Goal: Task Accomplishment & Management: Use online tool/utility

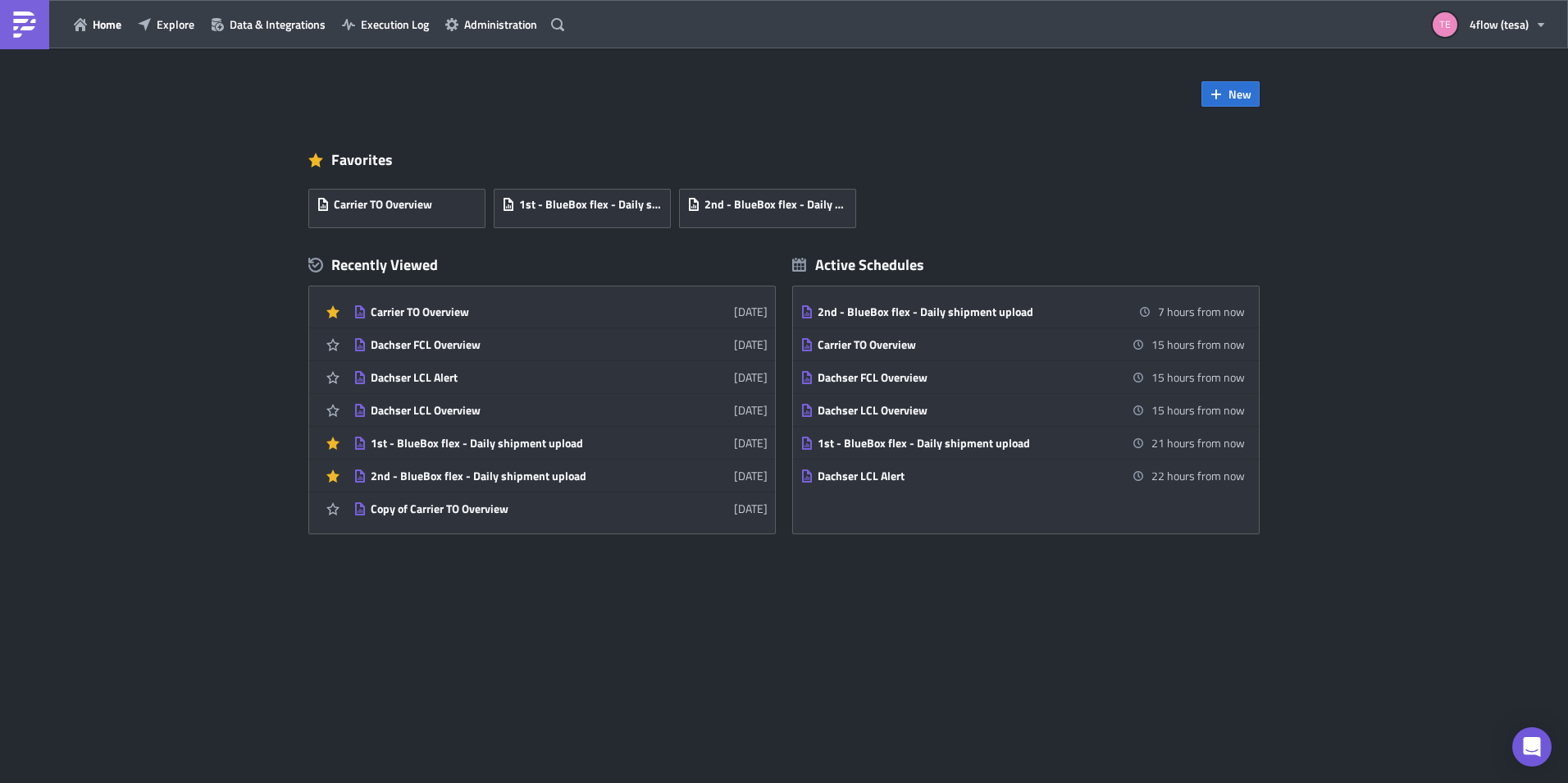
click at [972, 627] on div "New Favorites Carrier TO Overview 1st - BlueBox flex - Daily shipment upload 2n…" at bounding box center [784, 416] width 1568 height 735
click at [465, 308] on div "Carrier TO Overview" at bounding box center [514, 311] width 287 height 15
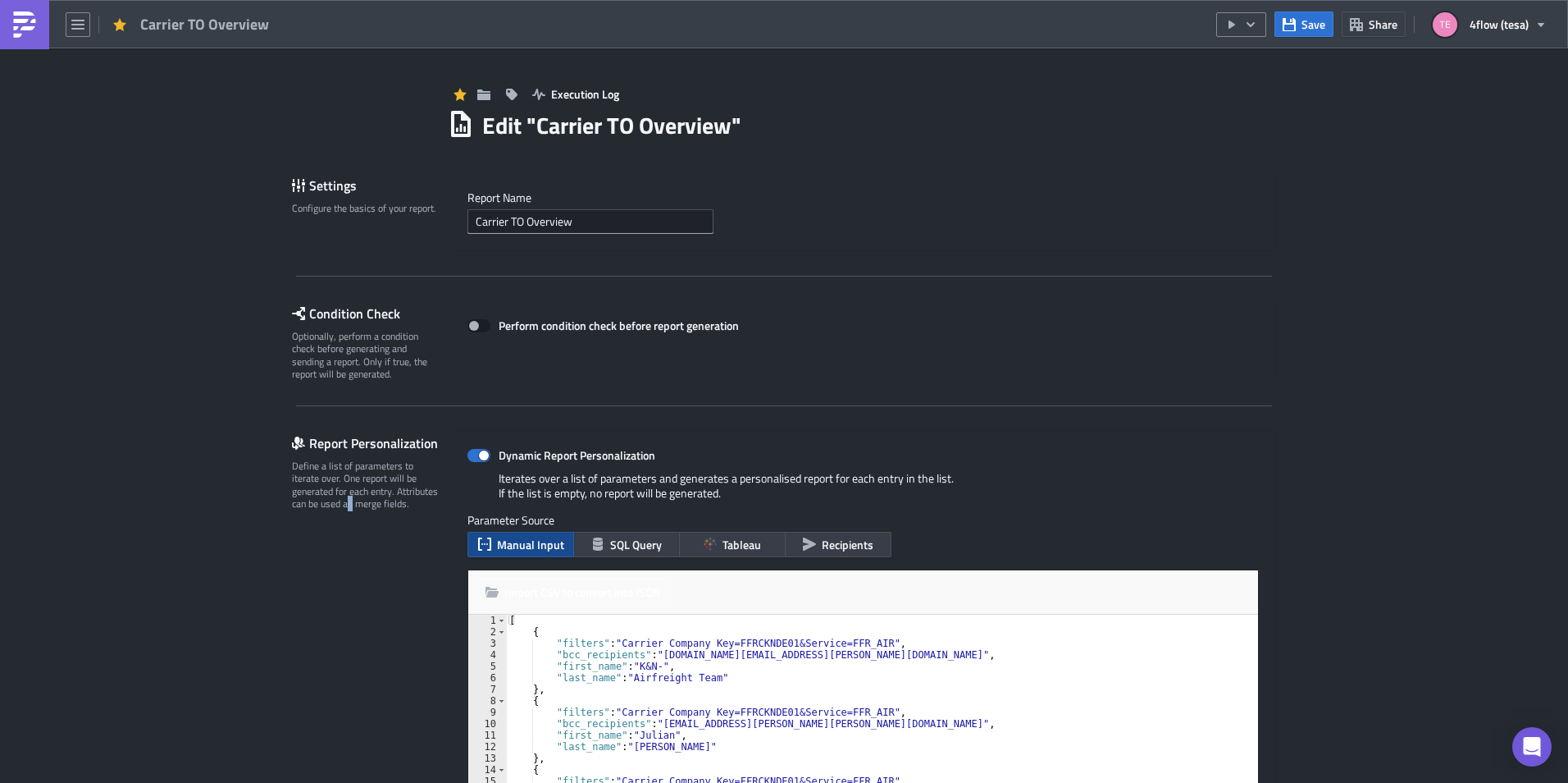
click at [344, 594] on div "Report Personalization Define a list of parameters to iterate over. One report …" at bounding box center [371, 663] width 158 height 465
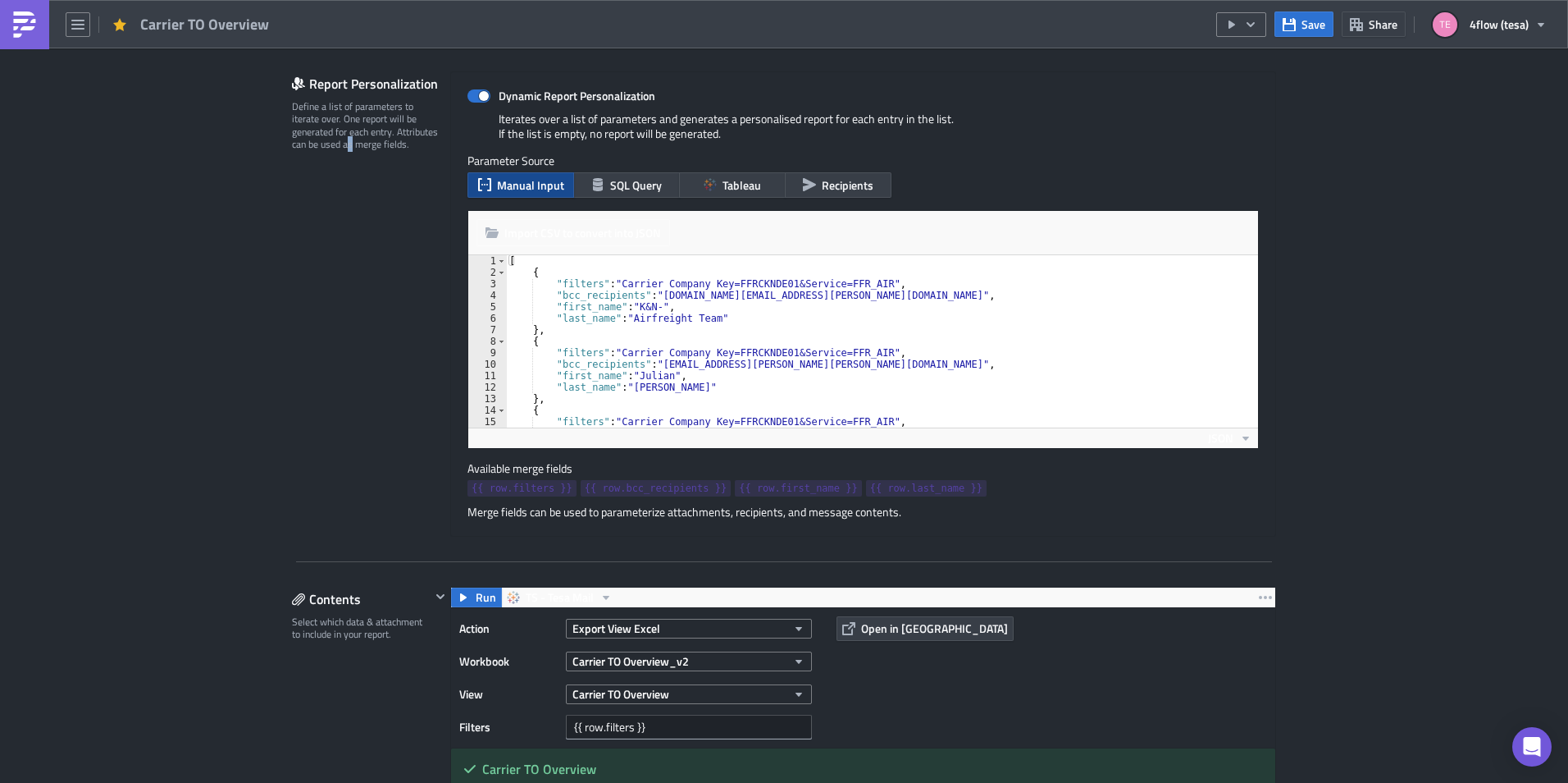
scroll to position [410, 0]
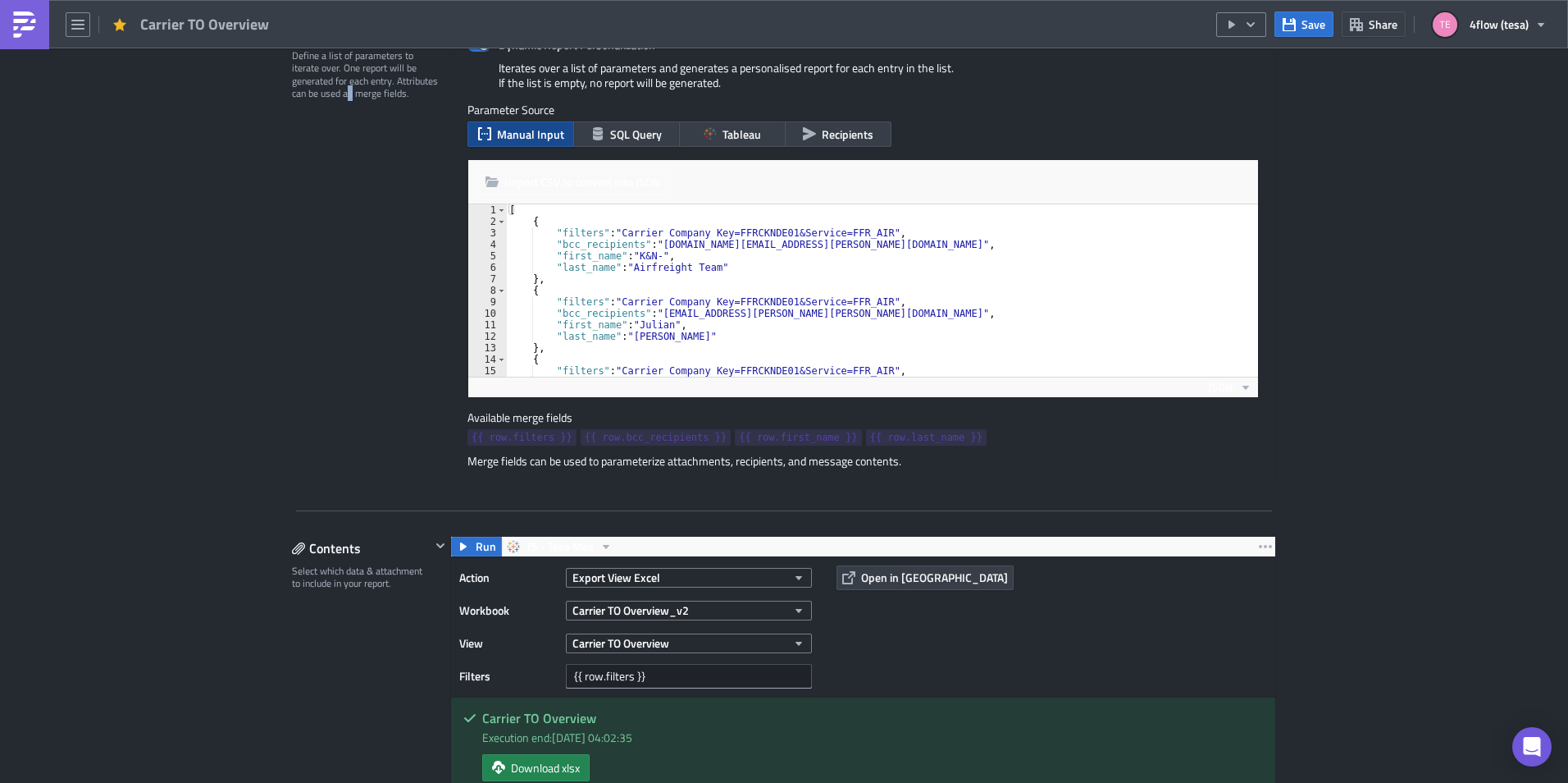
click at [730, 243] on div "[ { "filters" : "Carrier Company Key=FFRCKNDE01&Service=FFR_AIR" , "bcc_recipie…" at bounding box center [876, 301] width 740 height 195
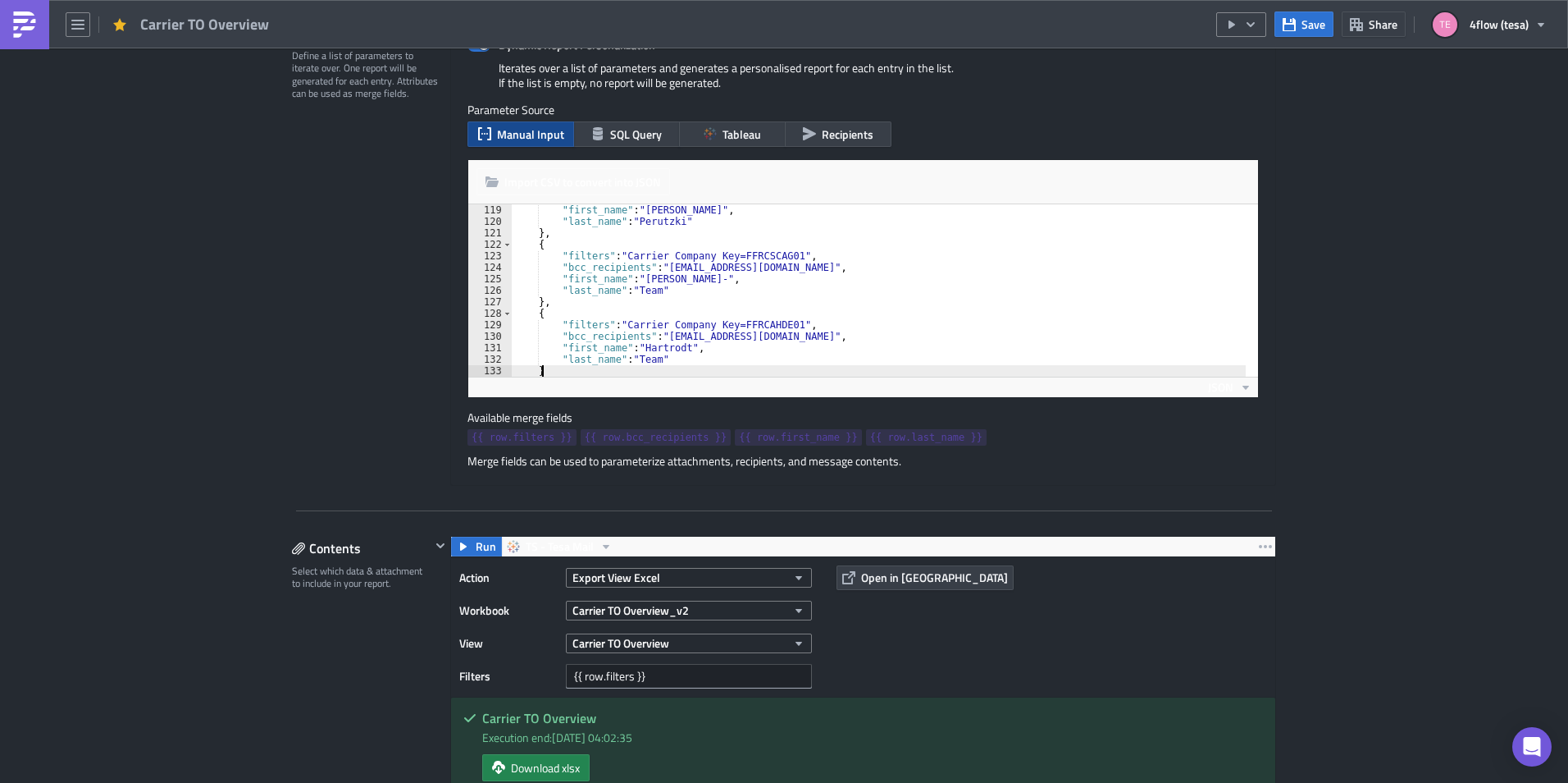
type textarea "]"
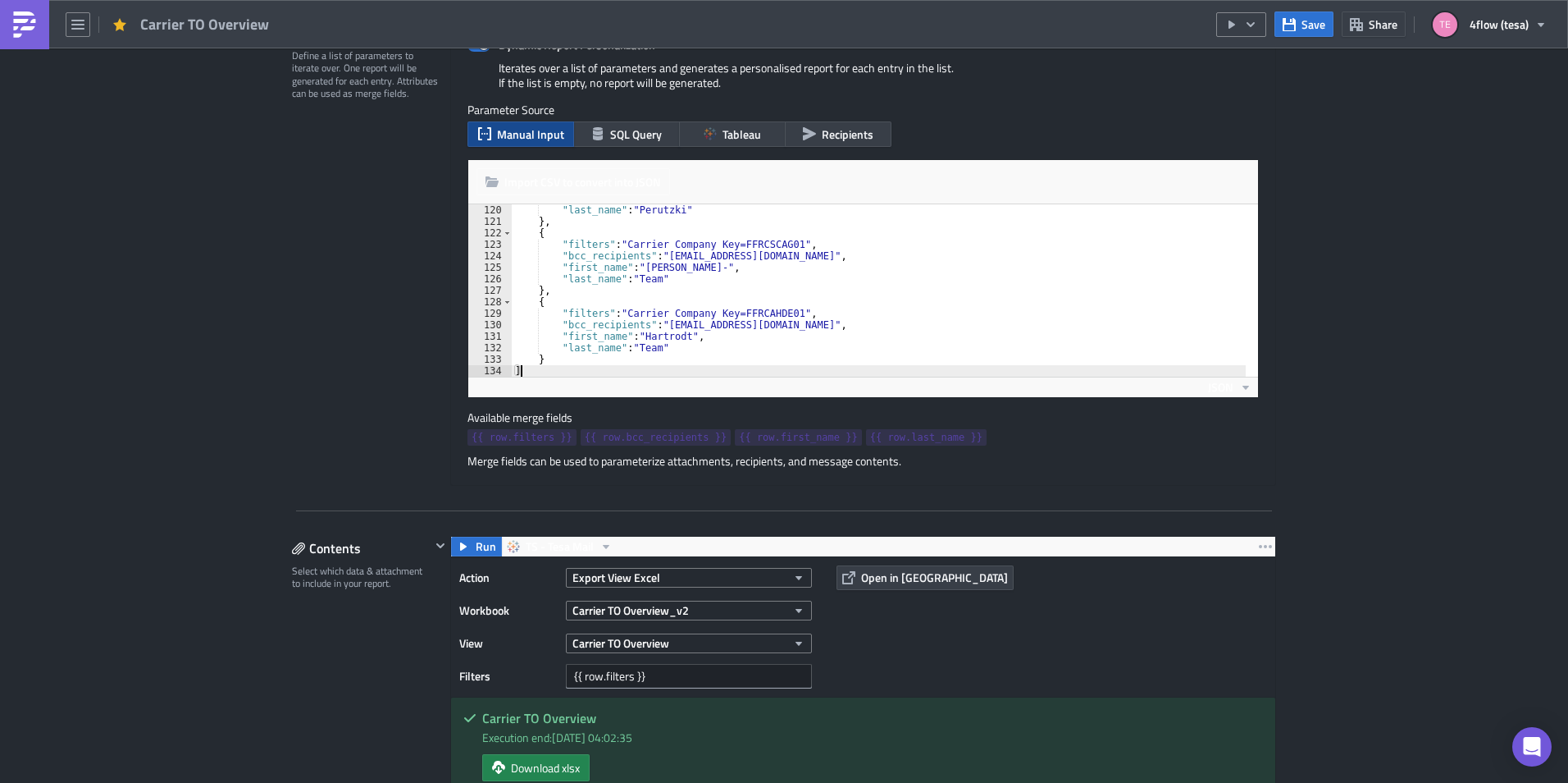
scroll to position [1367, 0]
